Goal: Task Accomplishment & Management: Manage account settings

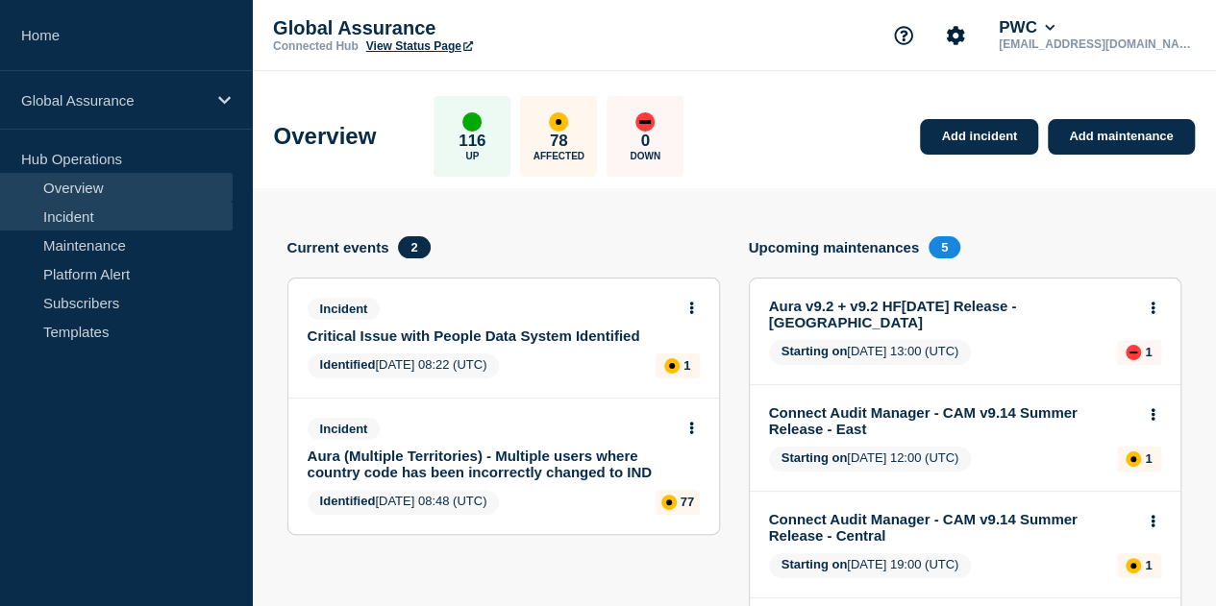
click at [98, 218] on link "Incident" at bounding box center [116, 216] width 233 height 29
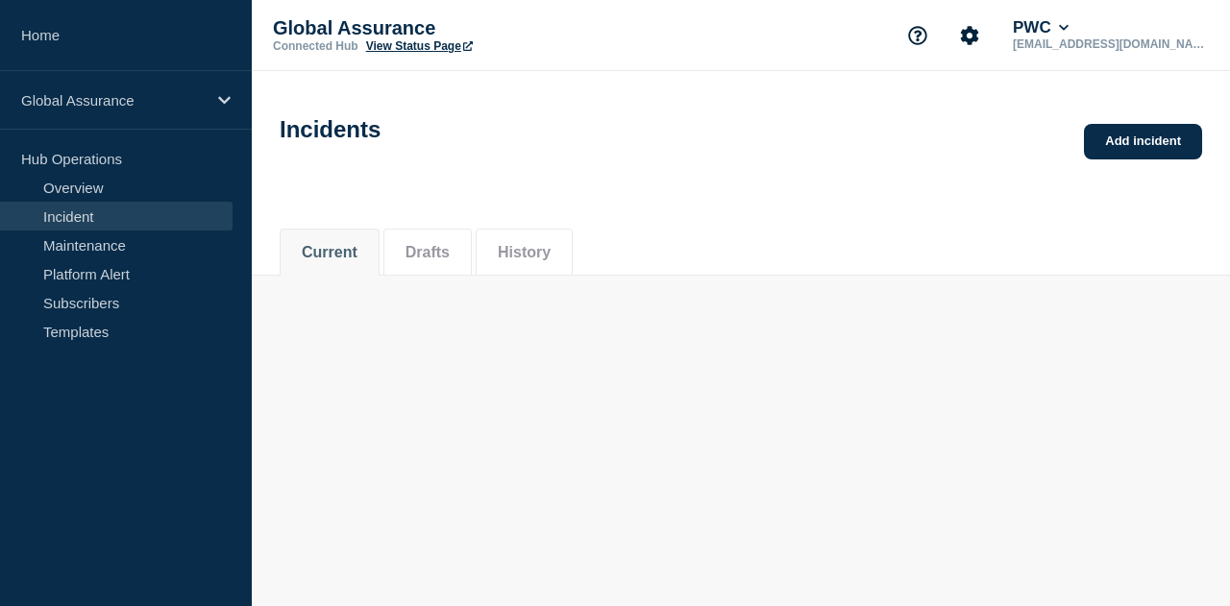
click at [550, 268] on li "History" at bounding box center [524, 252] width 97 height 47
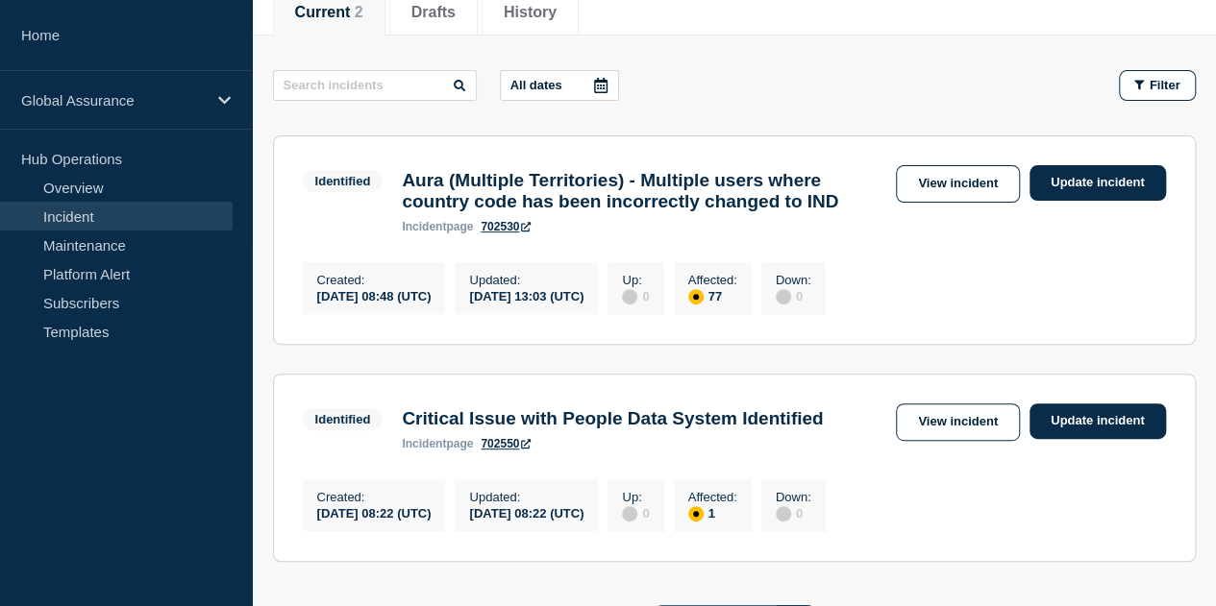
scroll to position [96, 0]
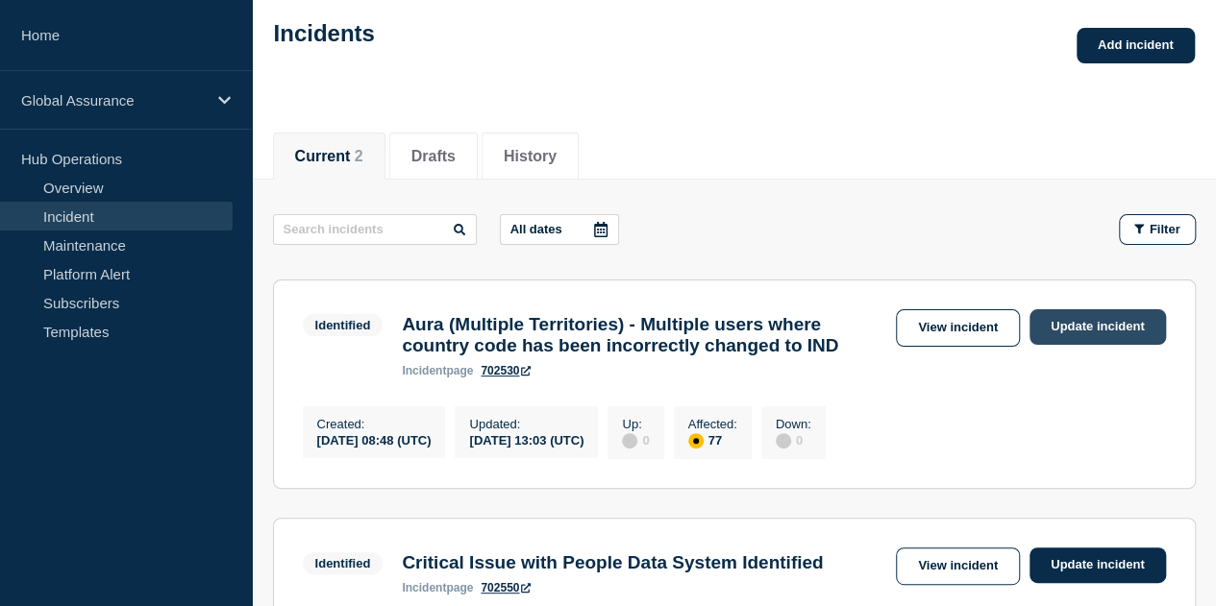
click at [1089, 335] on link "Update incident" at bounding box center [1097, 327] width 136 height 36
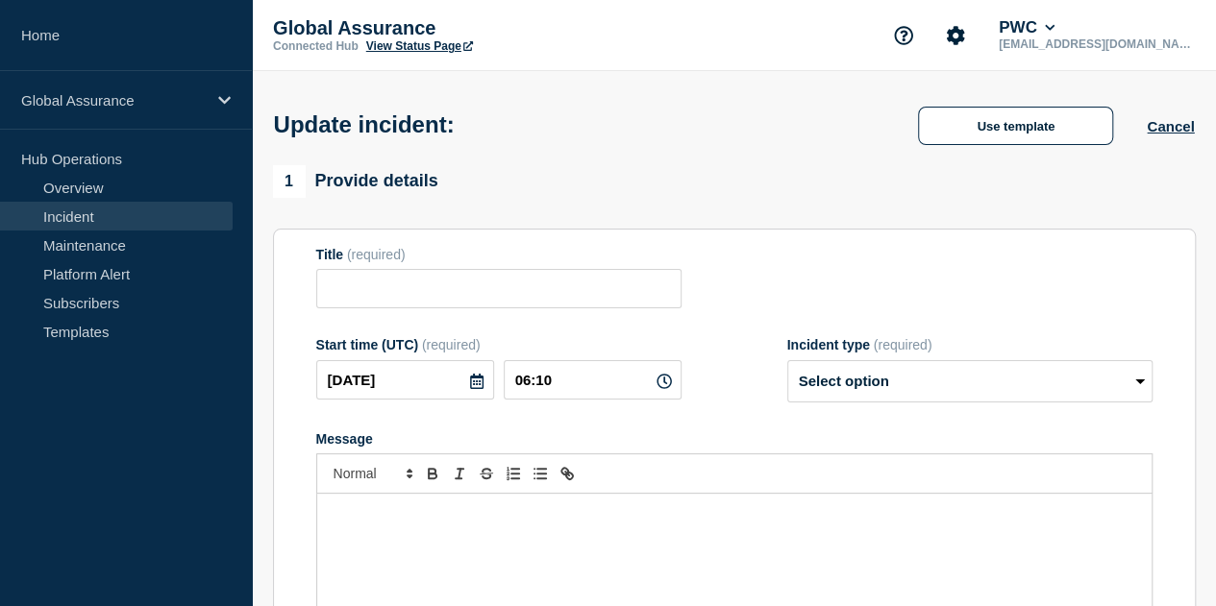
type input "Aura (Multiple Territories) - Multiple users where country code has been incorr…"
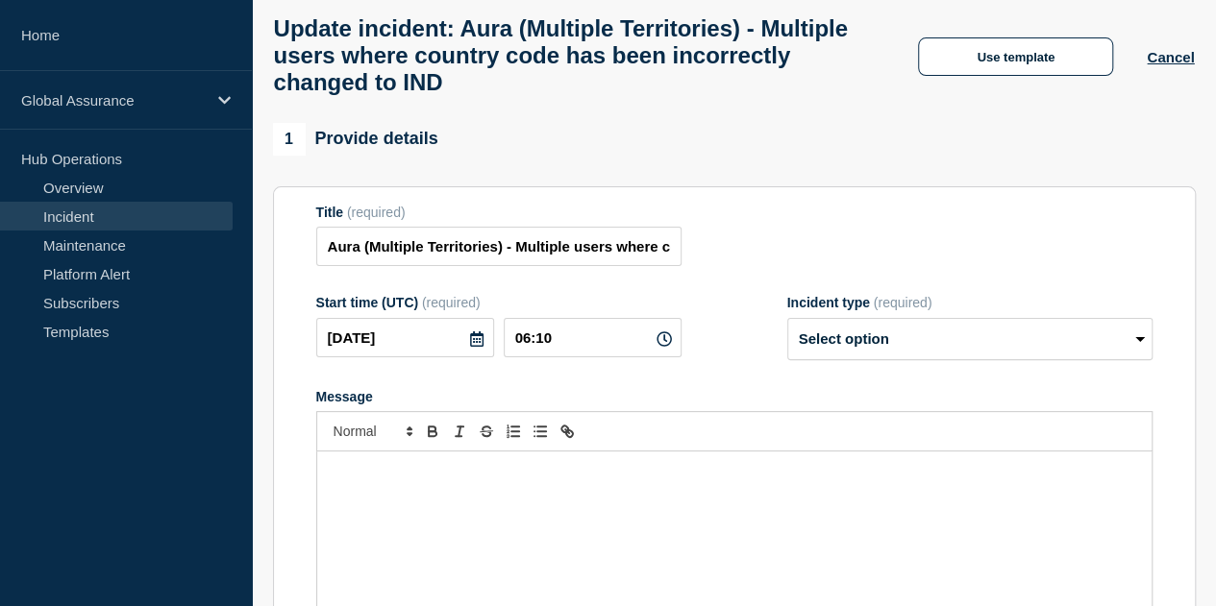
scroll to position [192, 0]
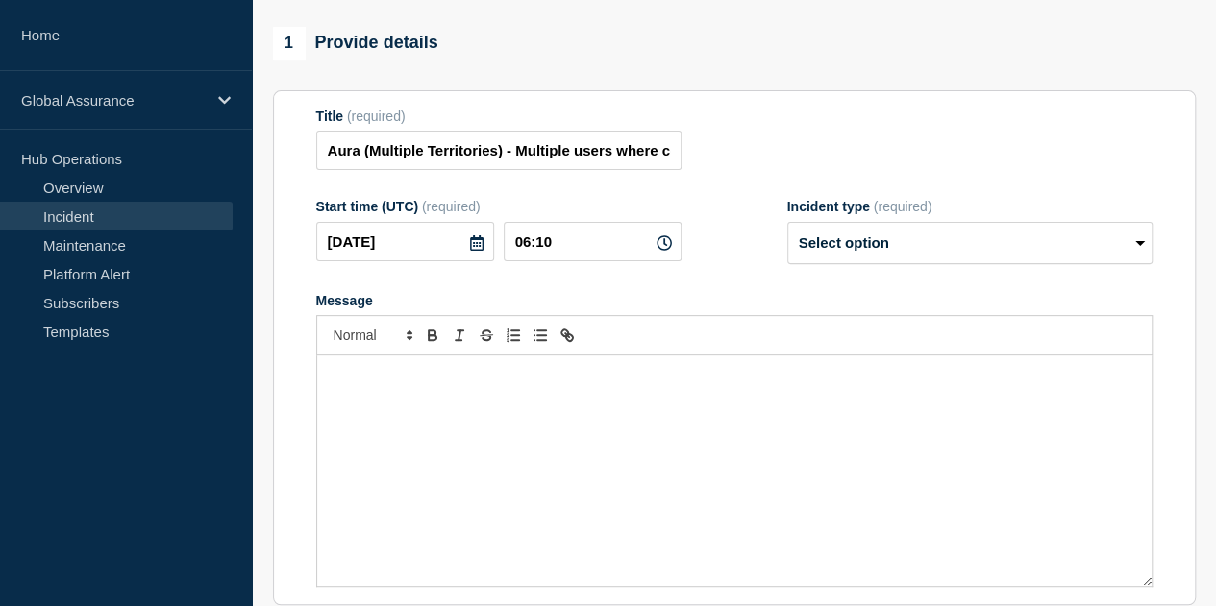
click at [542, 418] on div "Message" at bounding box center [734, 471] width 834 height 231
click at [534, 427] on div "Message" at bounding box center [734, 471] width 834 height 231
click at [855, 264] on select "Select option Investigating Identified Monitoring Resolved" at bounding box center [969, 243] width 365 height 42
select select "identified"
click at [787, 237] on select "Select option Investigating Identified Monitoring Resolved" at bounding box center [969, 243] width 365 height 42
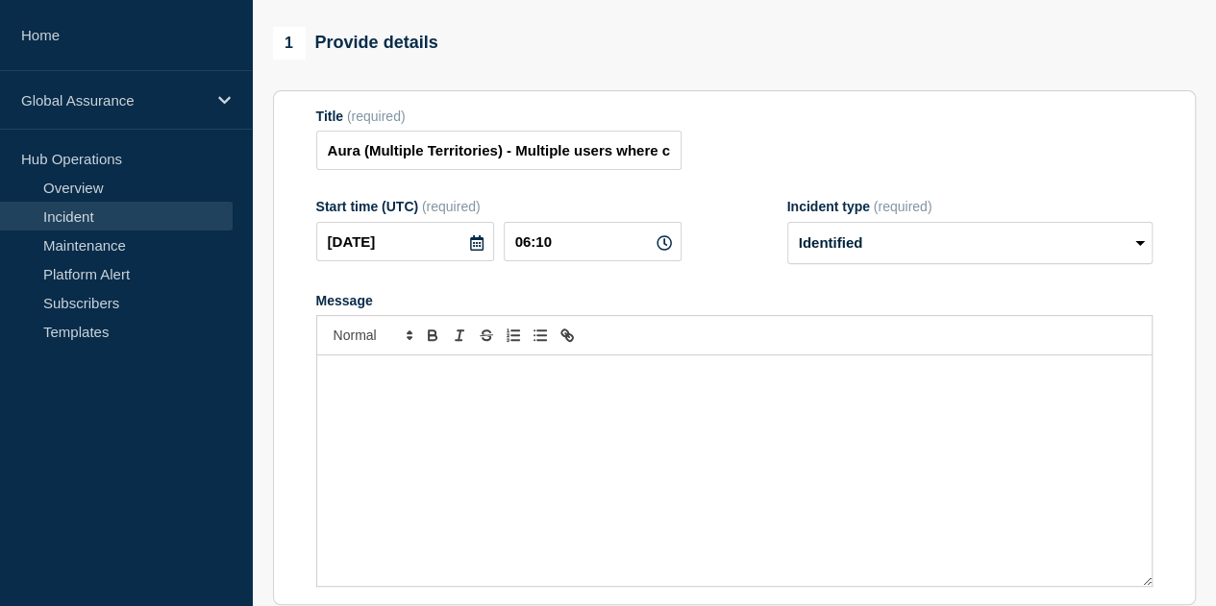
click at [707, 430] on div "Message" at bounding box center [734, 471] width 834 height 231
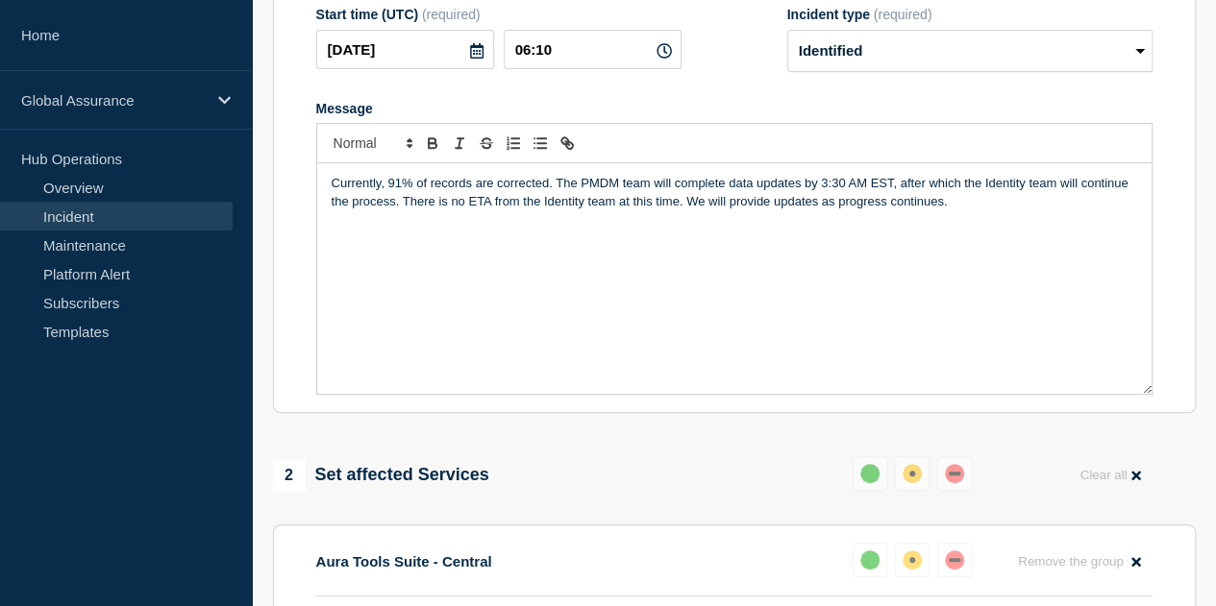
click at [891, 197] on p "Currently, 91% of records are corrected. The PMDM team will complete data updat…" at bounding box center [734, 193] width 805 height 36
click at [332, 197] on p "Currently, 91% of records are corrected. The PMDM team will complete data updat…" at bounding box center [734, 193] width 805 height 36
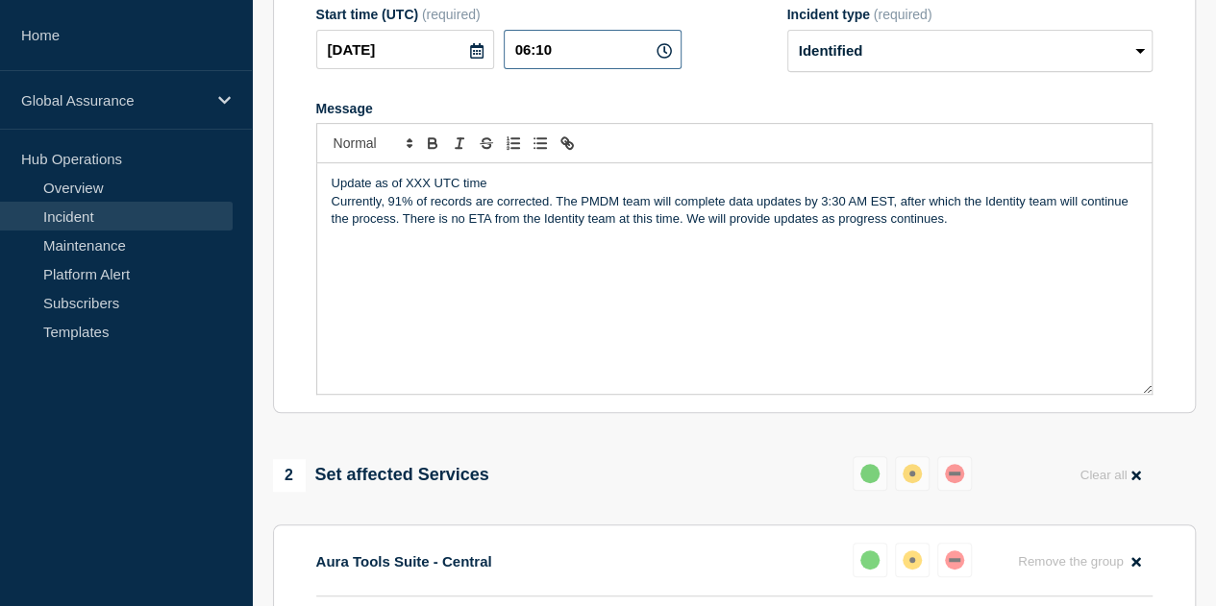
click at [569, 67] on input "06:10" at bounding box center [593, 49] width 178 height 39
drag, startPoint x: 429, startPoint y: 199, endPoint x: 406, endPoint y: 195, distance: 23.4
click at [406, 192] on p "Update as of XXX UTC time" at bounding box center [734, 183] width 805 height 17
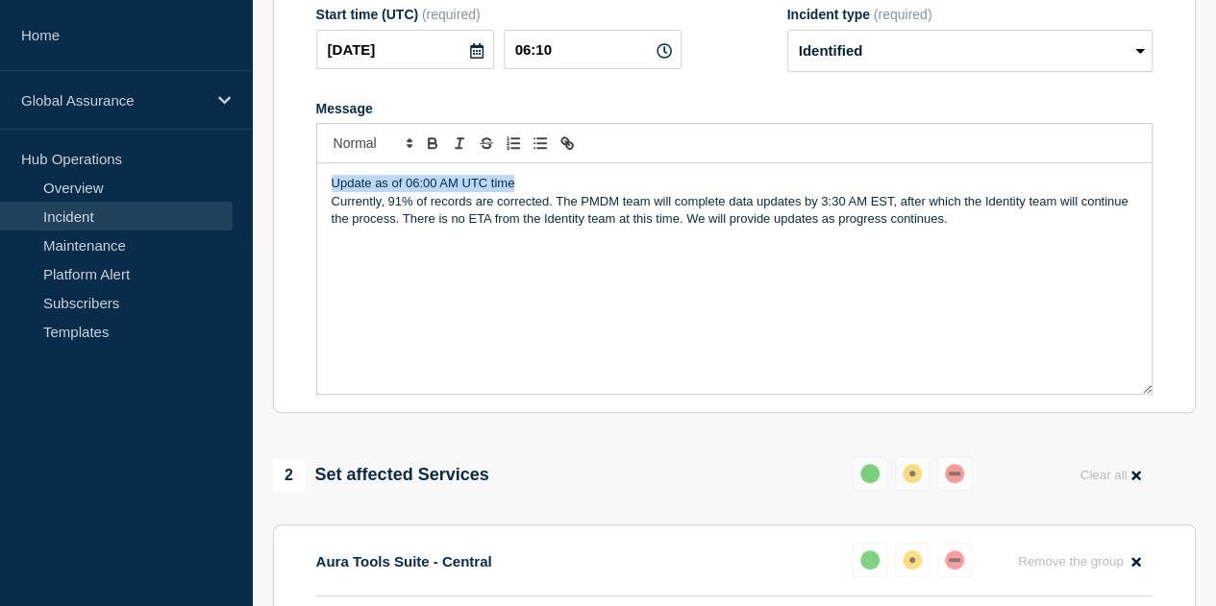
drag, startPoint x: 523, startPoint y: 199, endPoint x: 326, endPoint y: 208, distance: 197.2
click at [326, 208] on div "Update as of 06:00 AM UTC time Currently, 91% of records are corrected. The PMD…" at bounding box center [734, 278] width 834 height 231
drag, startPoint x: 381, startPoint y: 269, endPoint x: 552, endPoint y: 201, distance: 184.2
click at [381, 268] on div "Update as of 06:00 AM UTC time Currently, 91% of records are corrected. The PMD…" at bounding box center [734, 278] width 834 height 231
click at [542, 192] on p "Update as of 06:00 AM UTC time" at bounding box center [734, 183] width 805 height 17
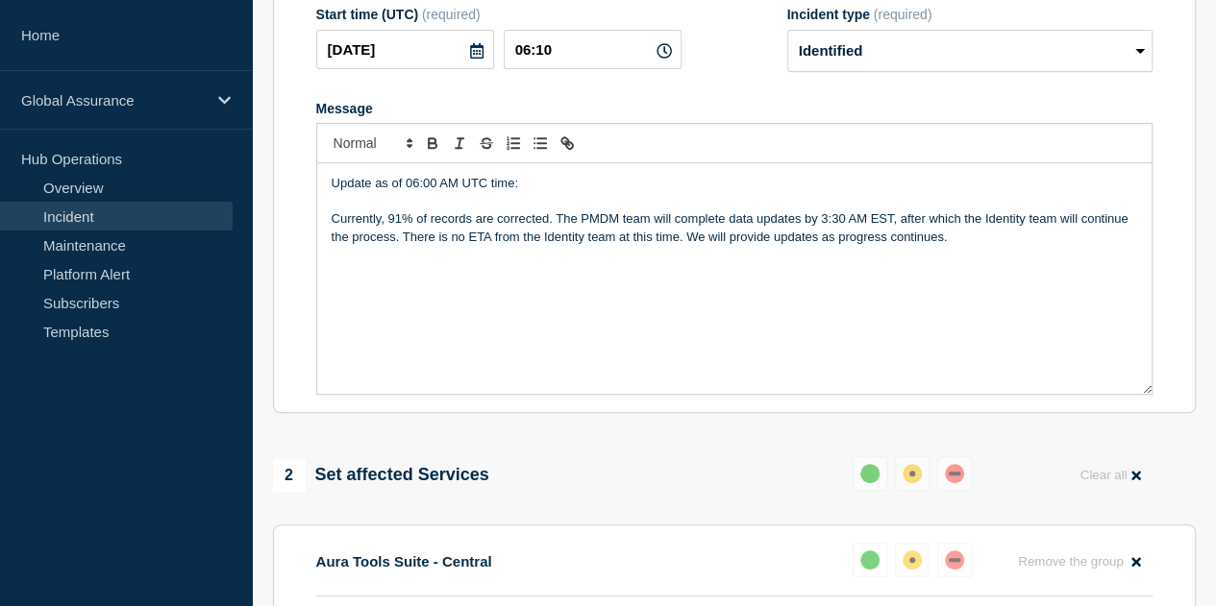
click at [949, 246] on p "Currently, 91% of records are corrected. The PMDM team will complete data updat…" at bounding box center [734, 228] width 805 height 36
click at [895, 235] on p "Currently, 91% of records are corrected. The PMDM team will complete data updat…" at bounding box center [734, 228] width 805 height 36
click at [893, 234] on p "Currently, 91% of records are corrected. The PMDM team will complete data updat…" at bounding box center [734, 228] width 805 height 36
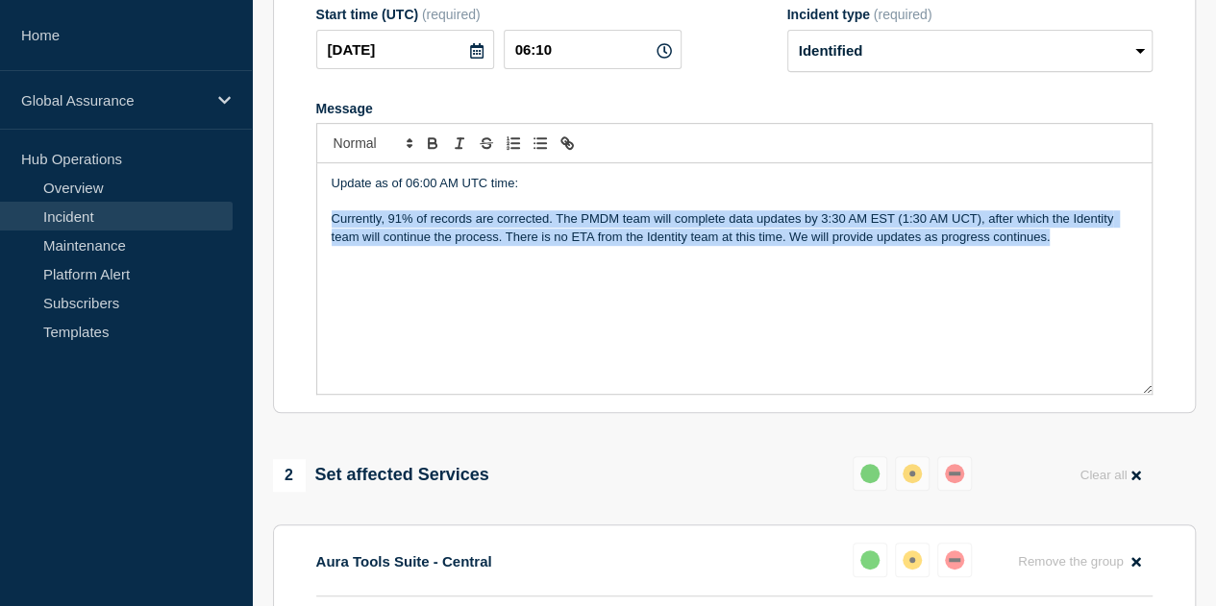
drag, startPoint x: 927, startPoint y: 256, endPoint x: 319, endPoint y: 232, distance: 608.8
click at [319, 232] on div "Update as of 06:00 AM UTC time: Currently, 91% of records are corrected. The PM…" at bounding box center [734, 278] width 834 height 231
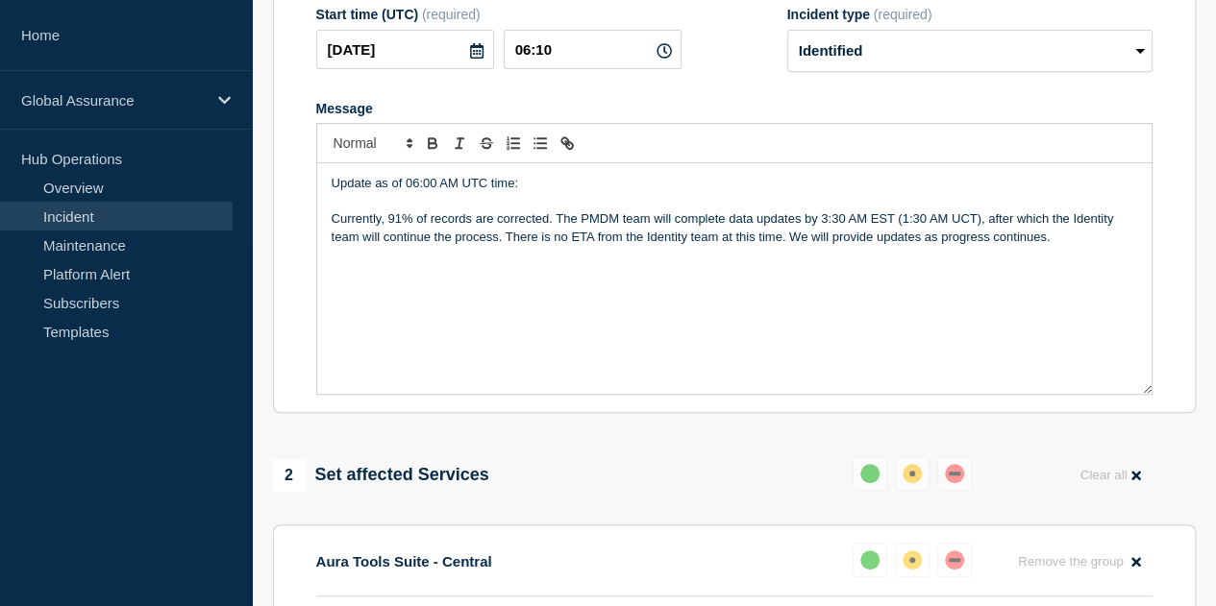
click at [523, 192] on p "Update as of 06:00 AM UTC time:" at bounding box center [734, 183] width 805 height 17
click at [505, 210] on p "Message" at bounding box center [734, 201] width 805 height 17
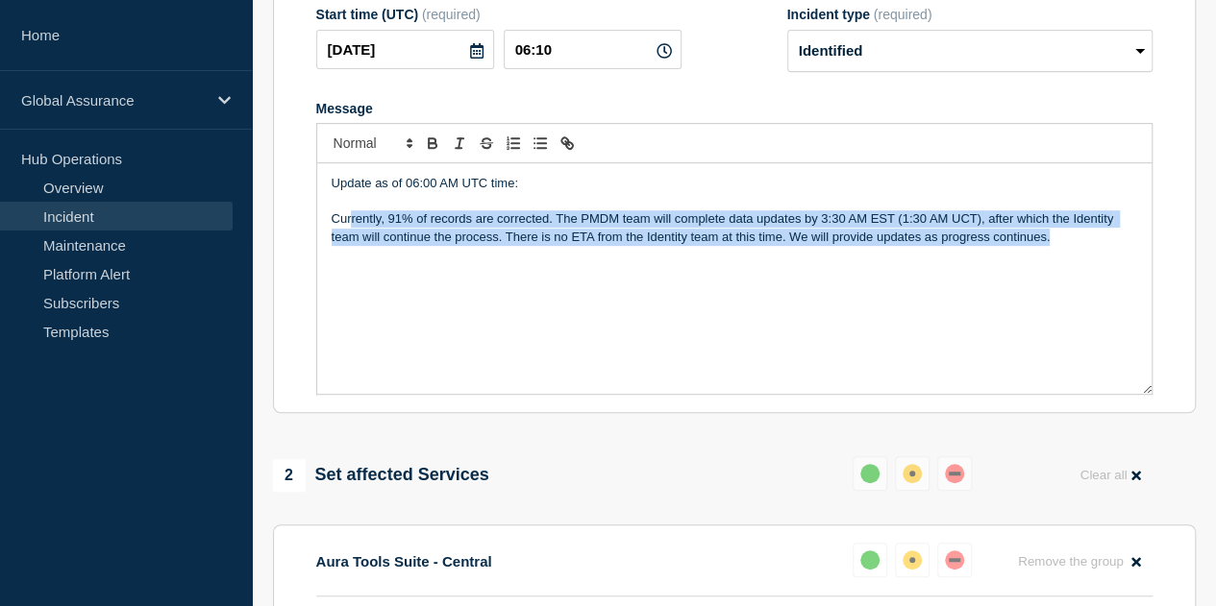
drag, startPoint x: 1067, startPoint y: 250, endPoint x: 349, endPoint y: 232, distance: 718.2
click at [349, 232] on p "Currently, 91% of records are corrected. The PMDM team will complete data updat…" at bounding box center [734, 228] width 805 height 36
click at [832, 332] on div "Update as of 06:00 AM UTC time: Currently, 91% of records are corrected. The PM…" at bounding box center [734, 278] width 834 height 231
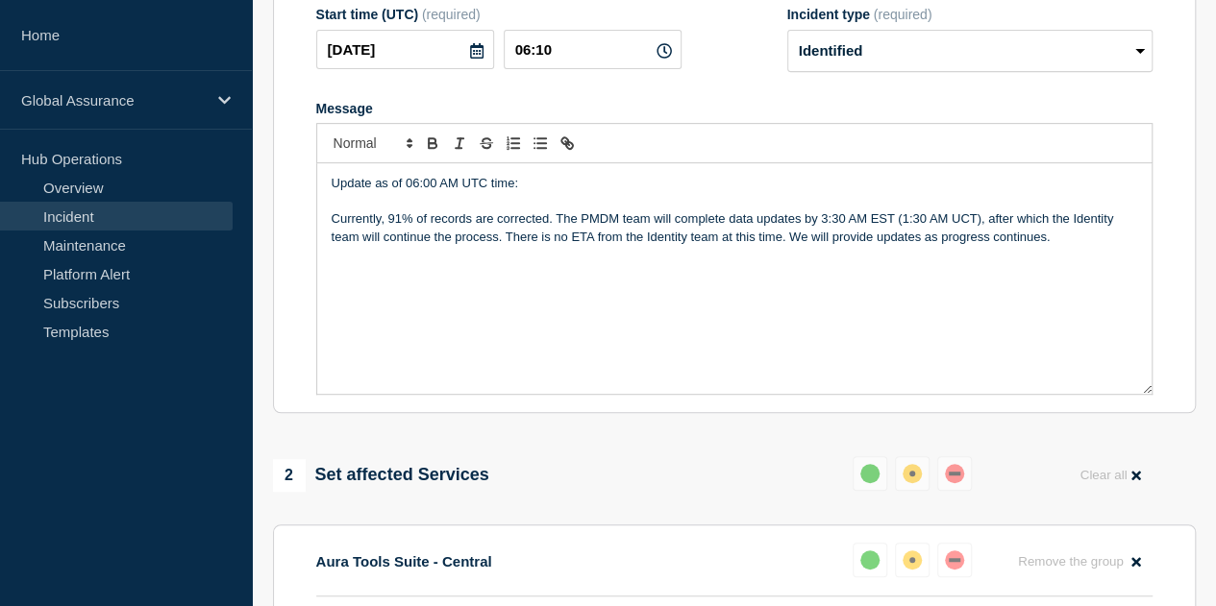
click at [966, 235] on p "Currently, 91% of records are corrected. The PMDM team will complete data updat…" at bounding box center [734, 228] width 805 height 36
click at [973, 235] on p "Currently, 91% of records are corrected. The PMDM team will complete data updat…" at bounding box center [734, 228] width 805 height 36
click at [1057, 298] on div "Update as of 06:00 AM UTC time: Currently, 91% of records are corrected. The PM…" at bounding box center [734, 278] width 834 height 231
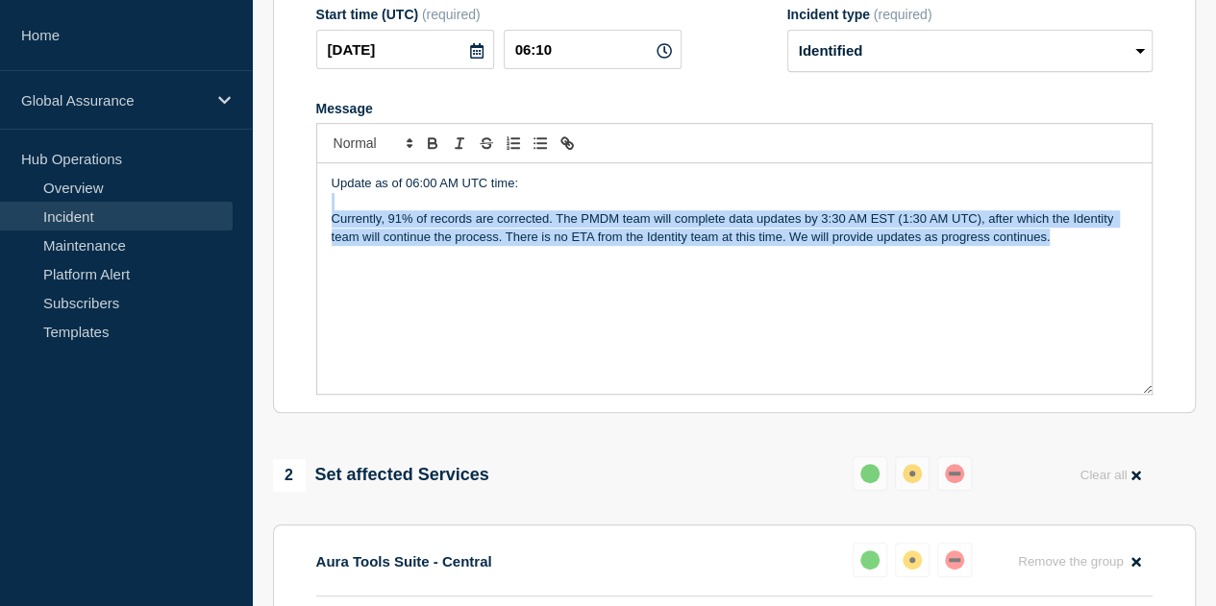
drag, startPoint x: 1057, startPoint y: 253, endPoint x: 328, endPoint y: 224, distance: 730.0
click at [328, 224] on div "Update as of 06:00 AM UTC time: Currently, 91% of records are corrected. The PM…" at bounding box center [734, 278] width 834 height 231
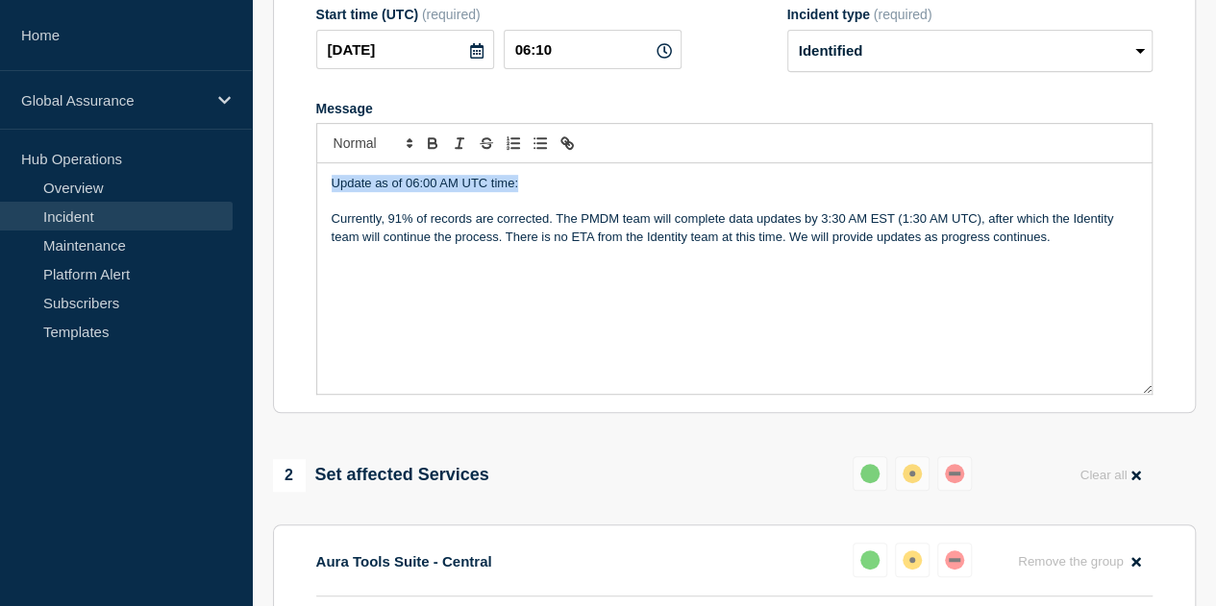
drag, startPoint x: 516, startPoint y: 198, endPoint x: 326, endPoint y: 193, distance: 190.4
click at [326, 193] on div "Update as of 06:00 AM UTC time: Currently, 91% of records are corrected. The PM…" at bounding box center [734, 278] width 834 height 231
click at [432, 210] on p "Message" at bounding box center [734, 201] width 805 height 17
drag, startPoint x: 530, startPoint y: 197, endPoint x: 381, endPoint y: 228, distance: 152.1
click at [309, 202] on section "Title (required) Aura (Multiple Territories) - Multiple users where country cod…" at bounding box center [734, 156] width 923 height 516
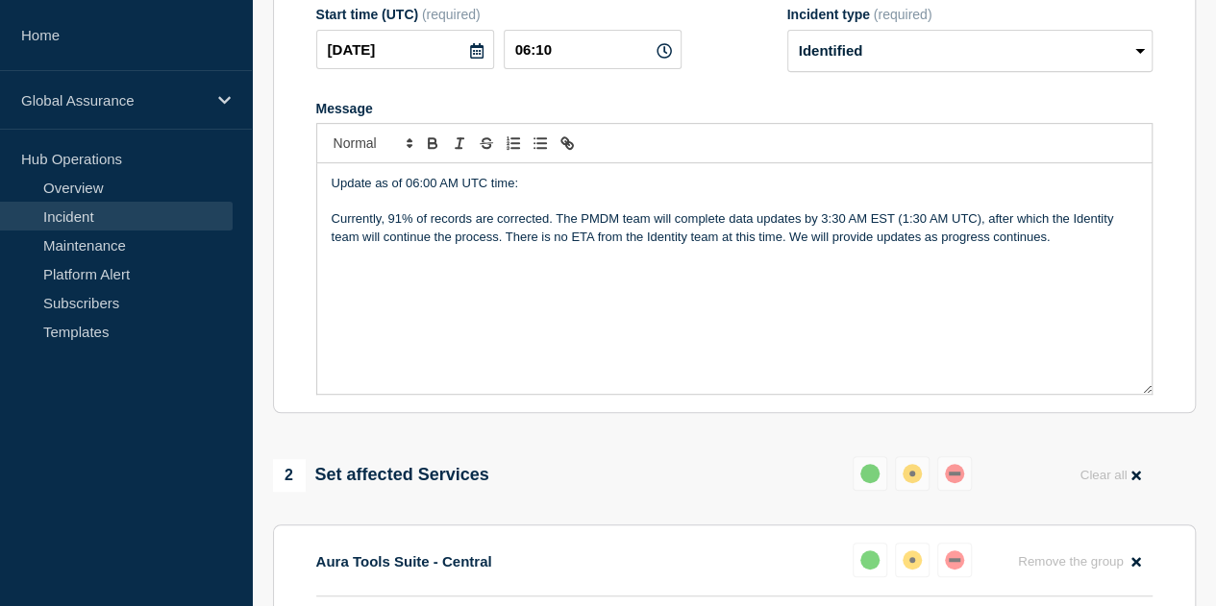
click at [431, 281] on div "Update as of 06:00 AM UTC time: Currently, 91% of records are corrected. The PM…" at bounding box center [734, 278] width 834 height 231
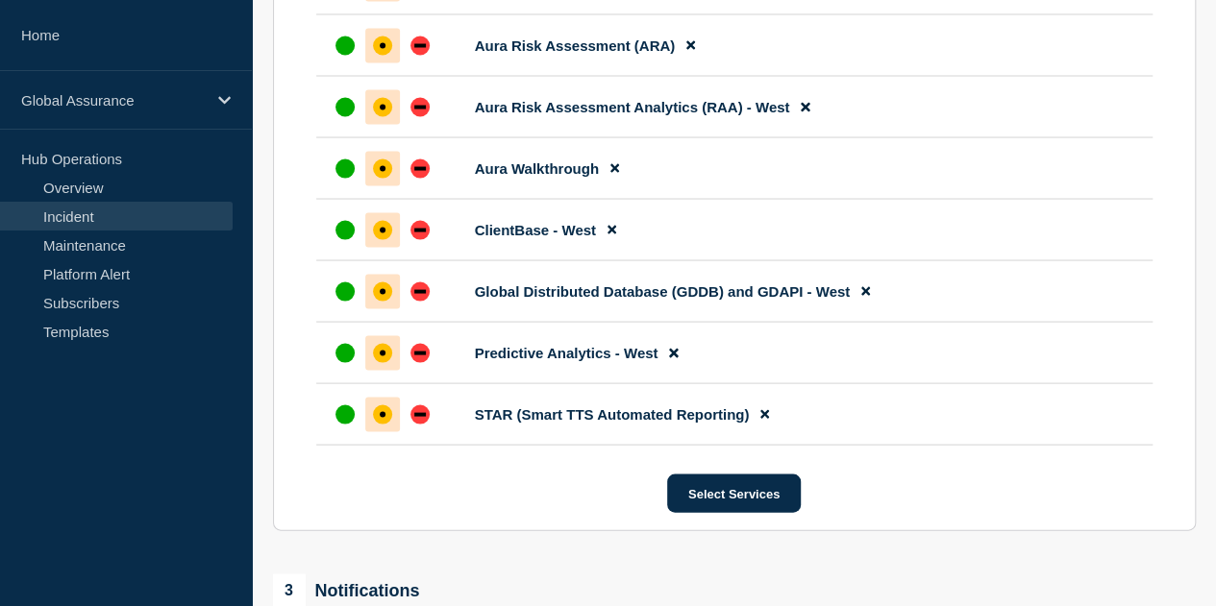
scroll to position [6040, 0]
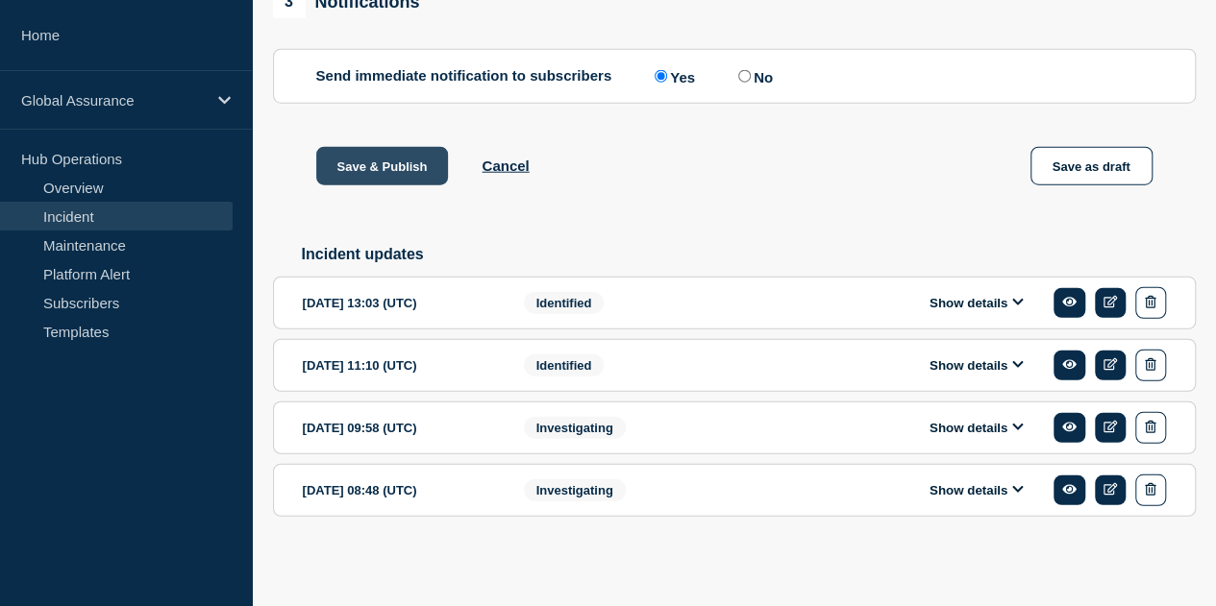
click at [415, 165] on button "Save & Publish" at bounding box center [382, 166] width 133 height 38
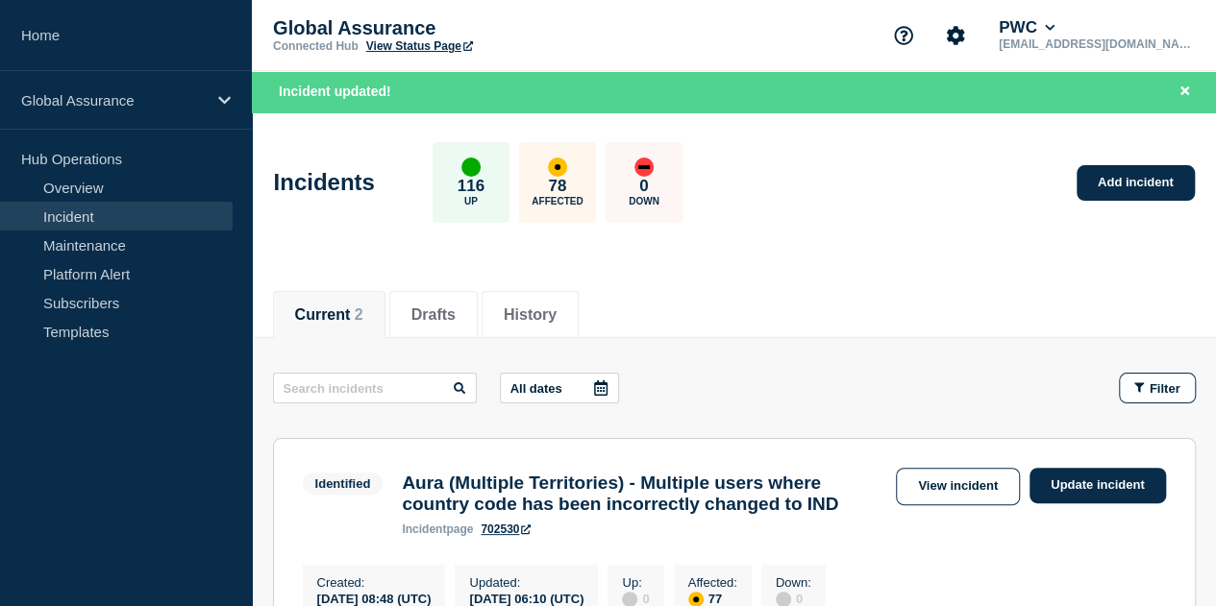
scroll to position [192, 0]
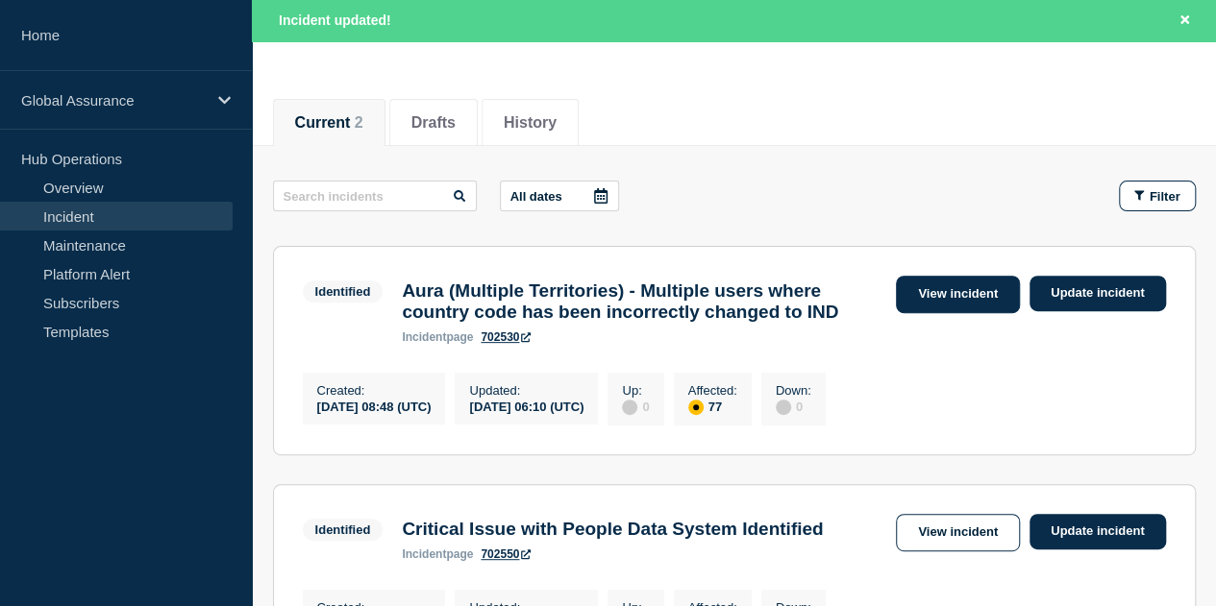
click at [971, 287] on link "View incident" at bounding box center [958, 294] width 124 height 37
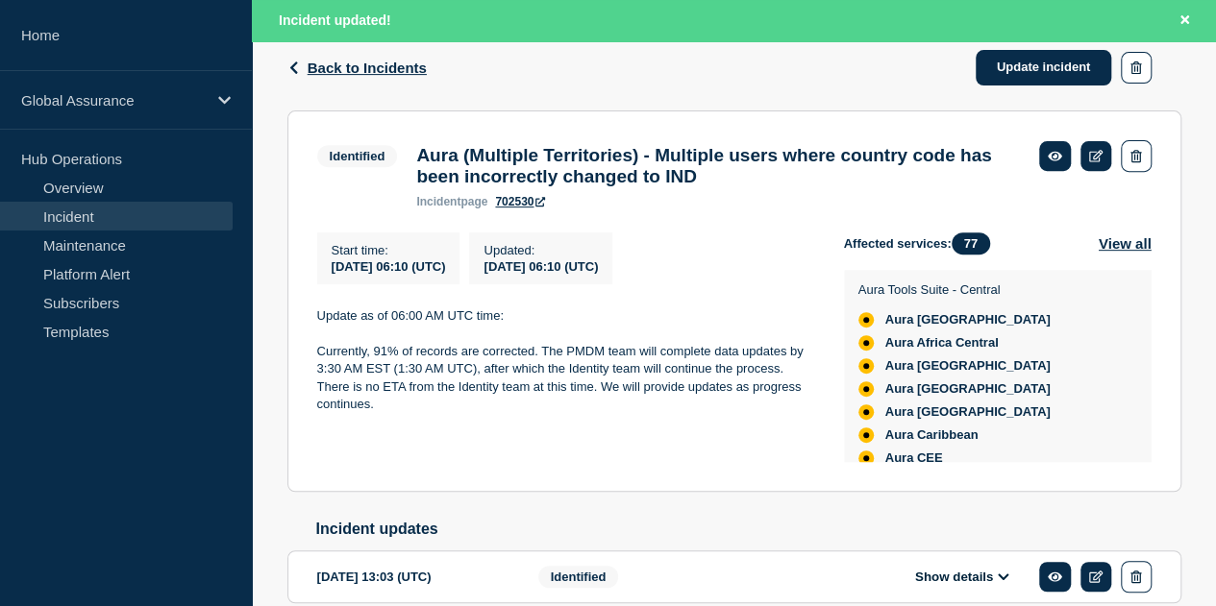
scroll to position [498, 0]
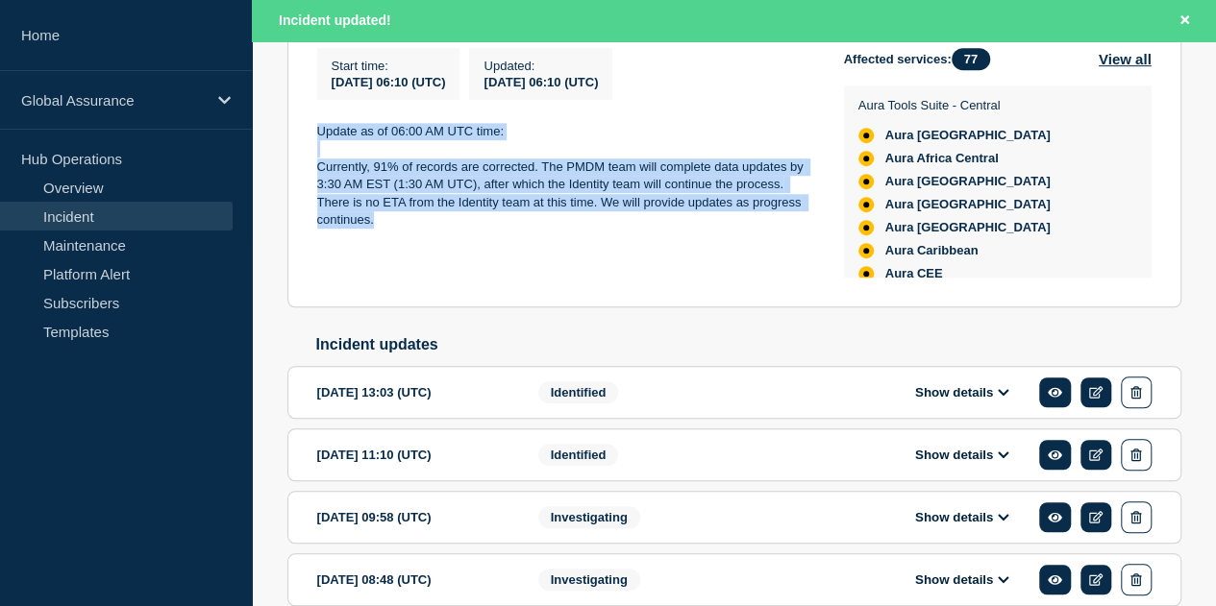
drag, startPoint x: 317, startPoint y: 137, endPoint x: 384, endPoint y: 233, distance: 116.5
click at [384, 230] on div "Update as of 06:00 AM UTC time: Currently, 91% of records are corrected. The PM…" at bounding box center [565, 176] width 496 height 107
copy div "Update as of 06:00 AM UTC time: Currently, 91% of records are corrected. The PM…"
click at [663, 270] on div "Start time : 2025-08-26 06:10 (UTC) Updated : 2025-08-26 06:10 (UTC) Update as …" at bounding box center [580, 163] width 527 height 230
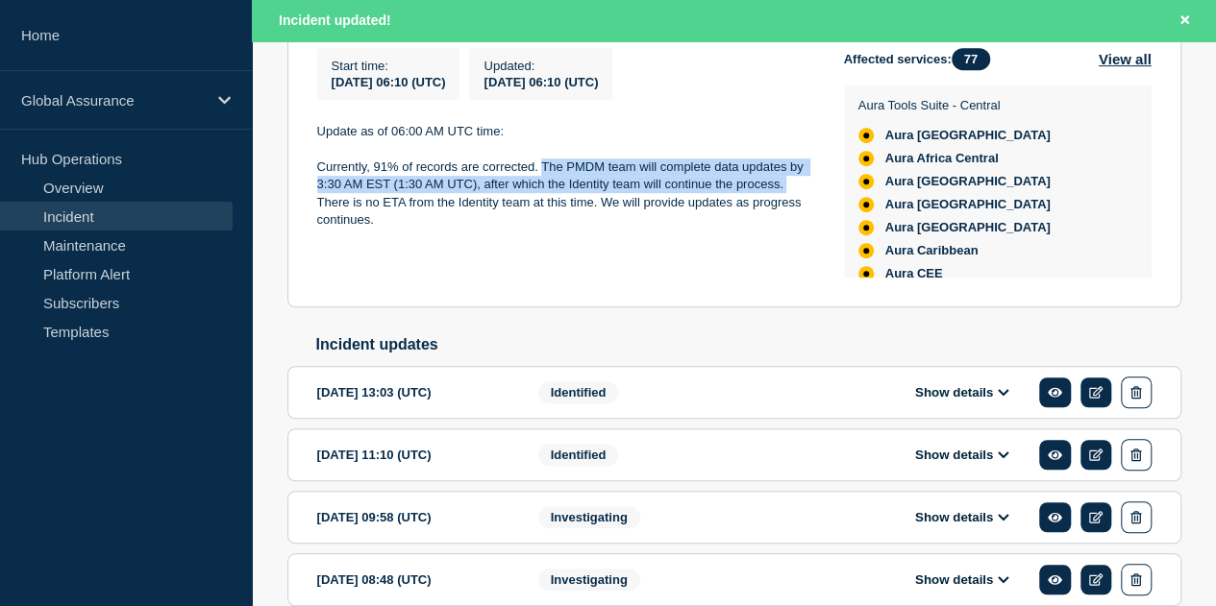
drag, startPoint x: 542, startPoint y: 176, endPoint x: 791, endPoint y: 203, distance: 250.4
click at [791, 203] on p "Currently, 91% of records are corrected. The PMDM team will complete data updat…" at bounding box center [565, 194] width 496 height 71
copy p "The PMDM team will complete data updates by 3:30 AM EST (1:30 AM UTC), after wh…"
